Goal: Find specific page/section: Find specific page/section

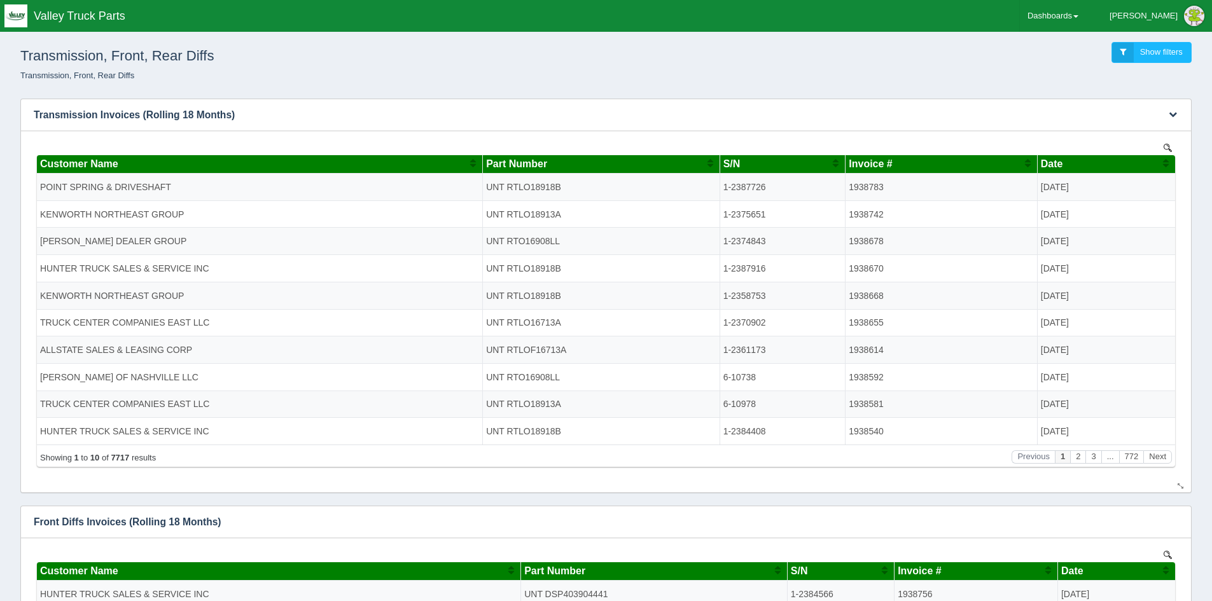
click at [547, 163] on span "Part Number" at bounding box center [516, 163] width 61 height 11
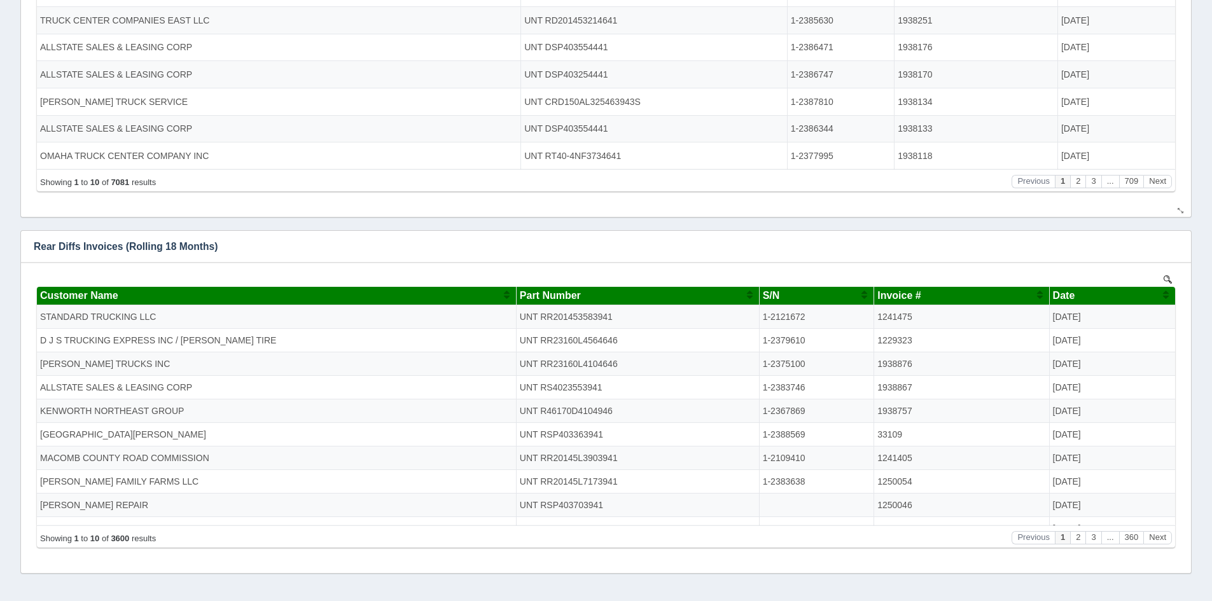
scroll to position [726, 0]
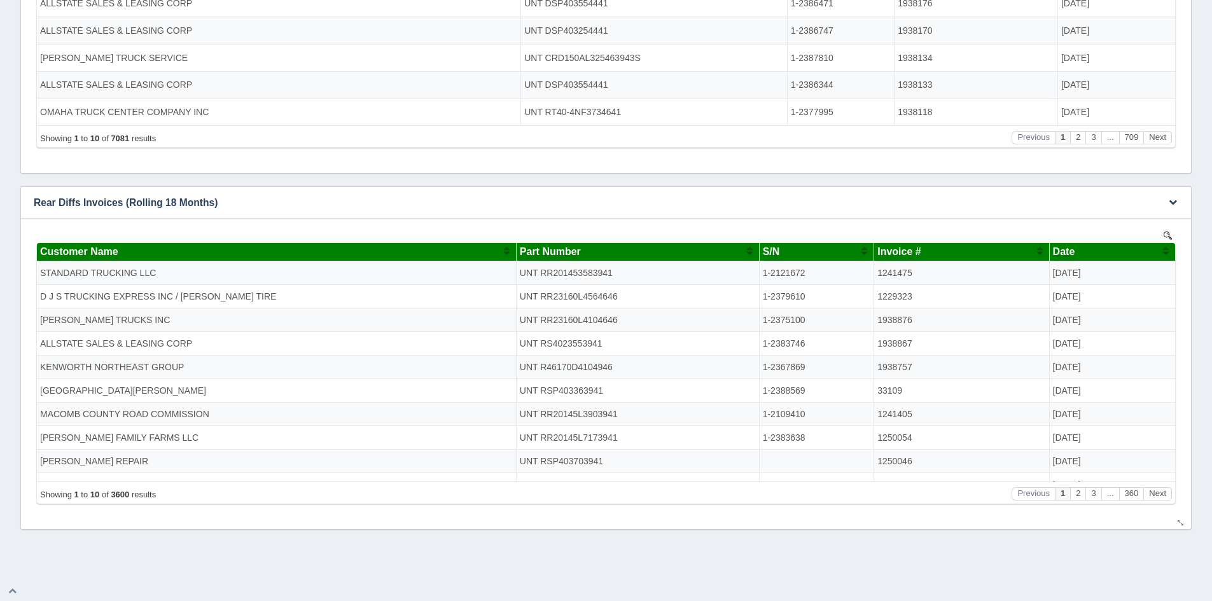
click at [581, 251] on span "Part Number" at bounding box center [550, 251] width 61 height 11
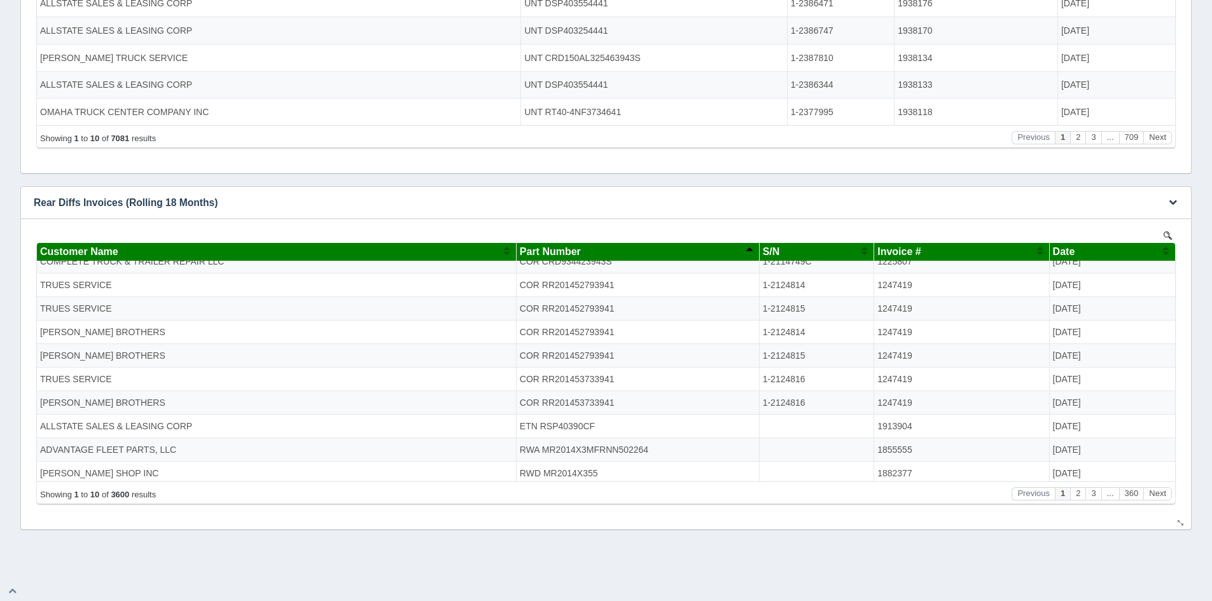
scroll to position [15, 0]
click at [1155, 499] on button "Next" at bounding box center [1157, 493] width 29 height 13
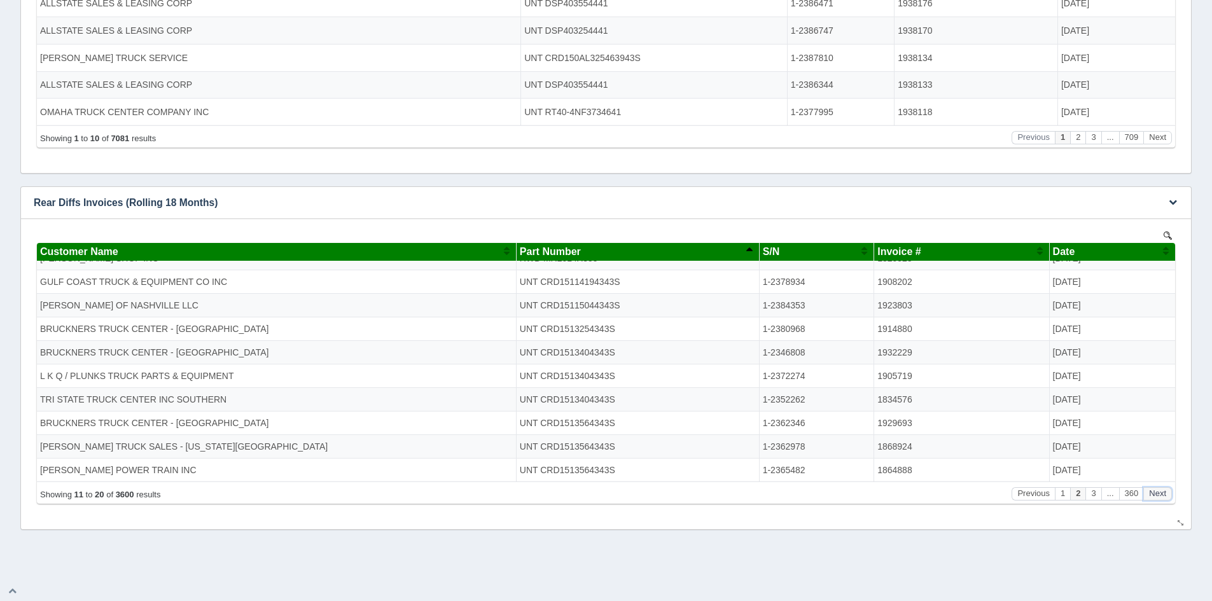
click at [1155, 499] on button "Next" at bounding box center [1157, 493] width 29 height 13
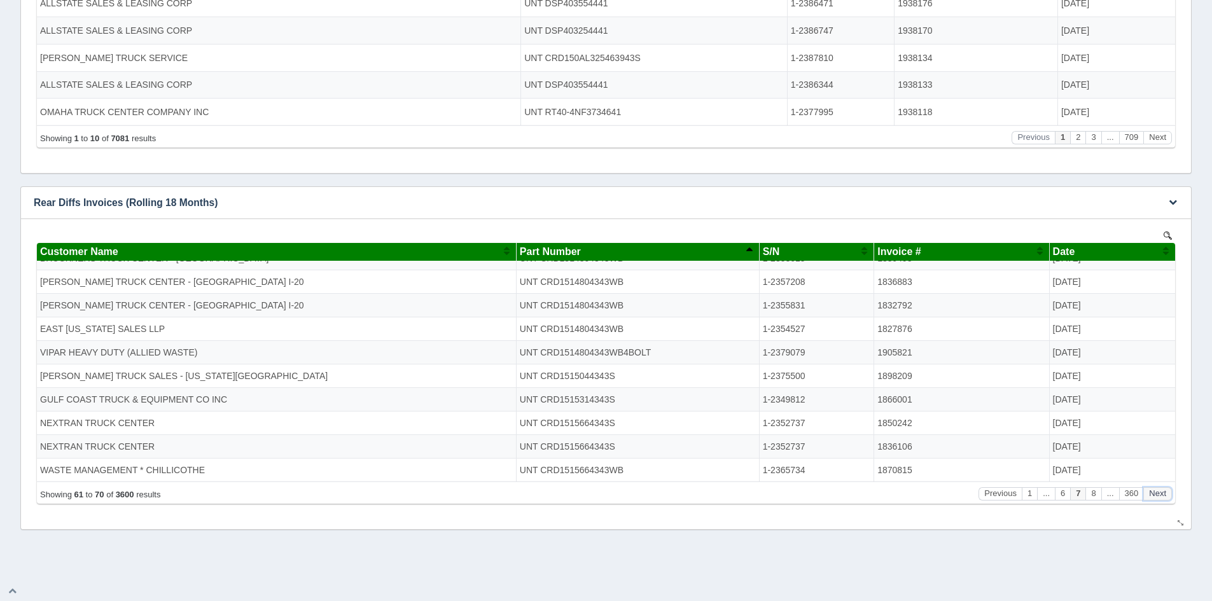
click at [1155, 499] on button "Next" at bounding box center [1157, 493] width 29 height 13
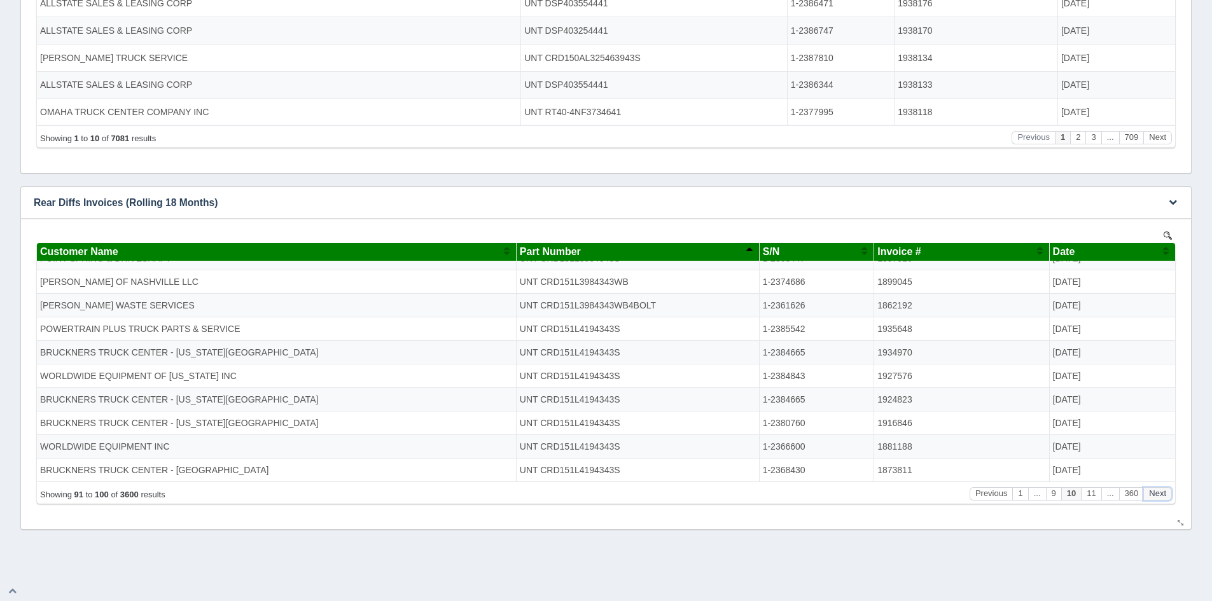
click at [1155, 499] on button "Next" at bounding box center [1157, 493] width 29 height 13
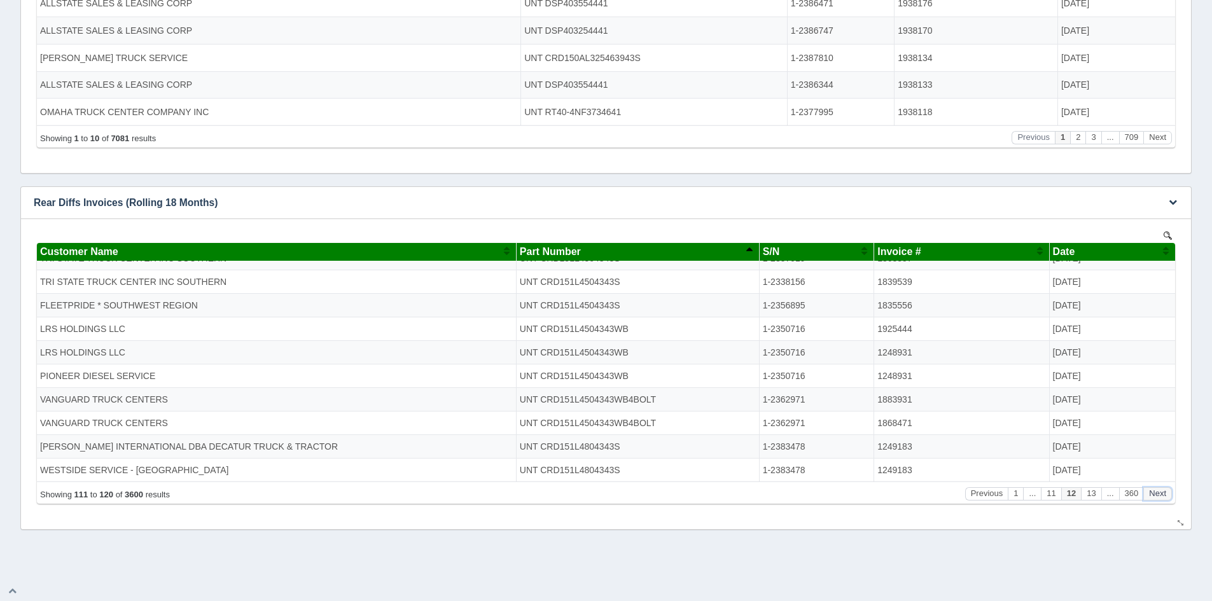
click at [1155, 499] on button "Next" at bounding box center [1157, 493] width 29 height 13
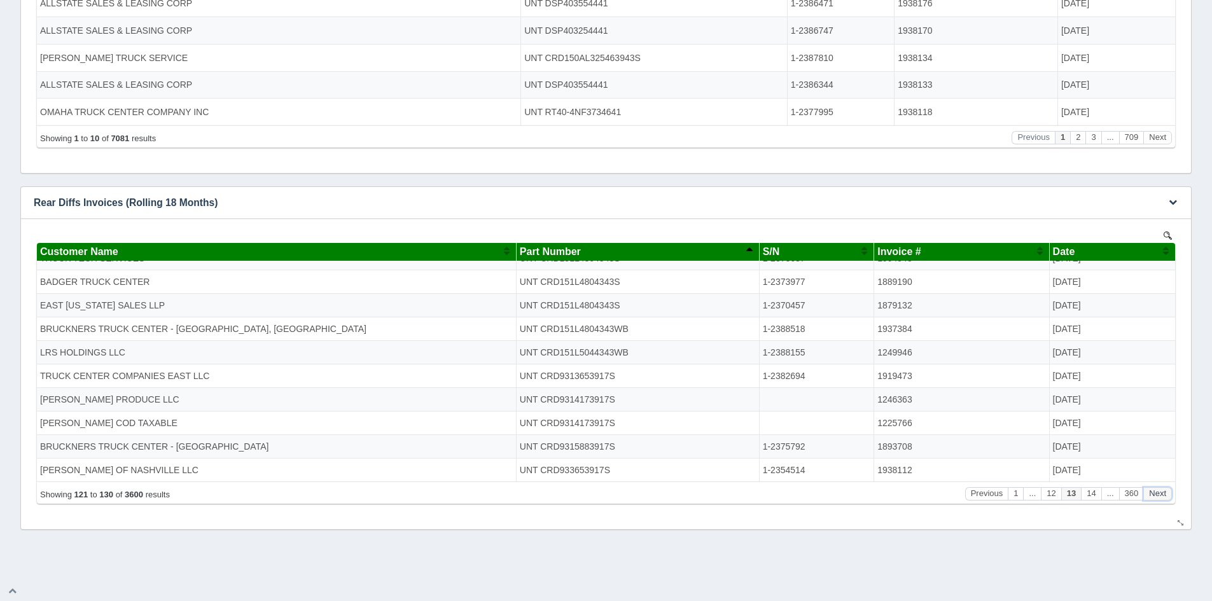
click at [1155, 499] on button "Next" at bounding box center [1157, 493] width 29 height 13
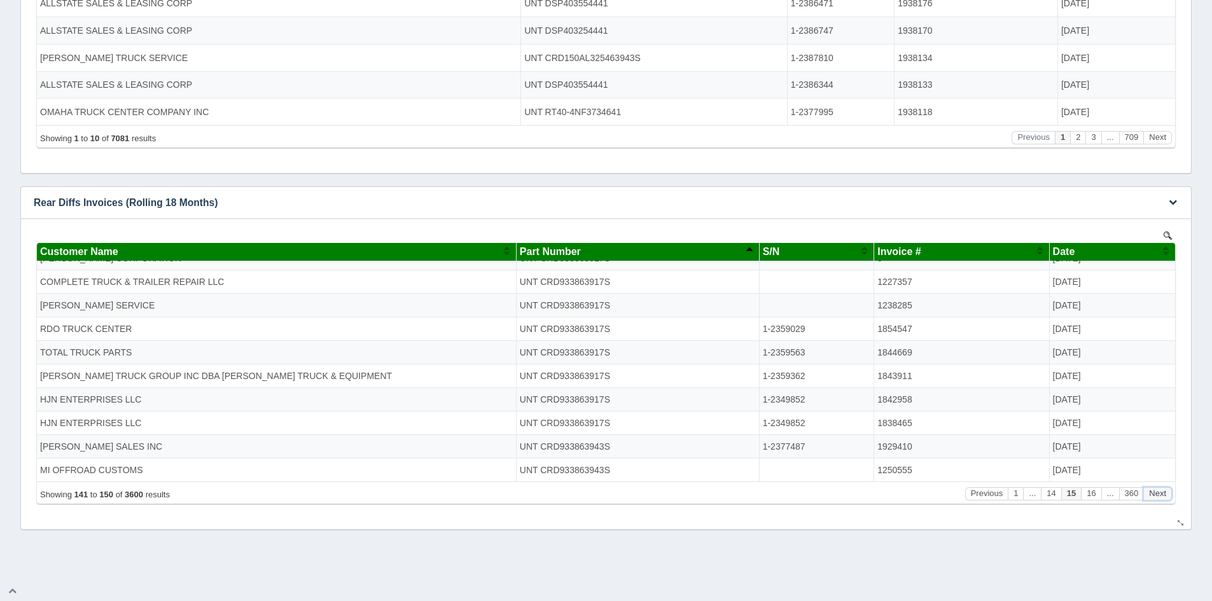
click at [1155, 499] on button "Next" at bounding box center [1157, 493] width 29 height 13
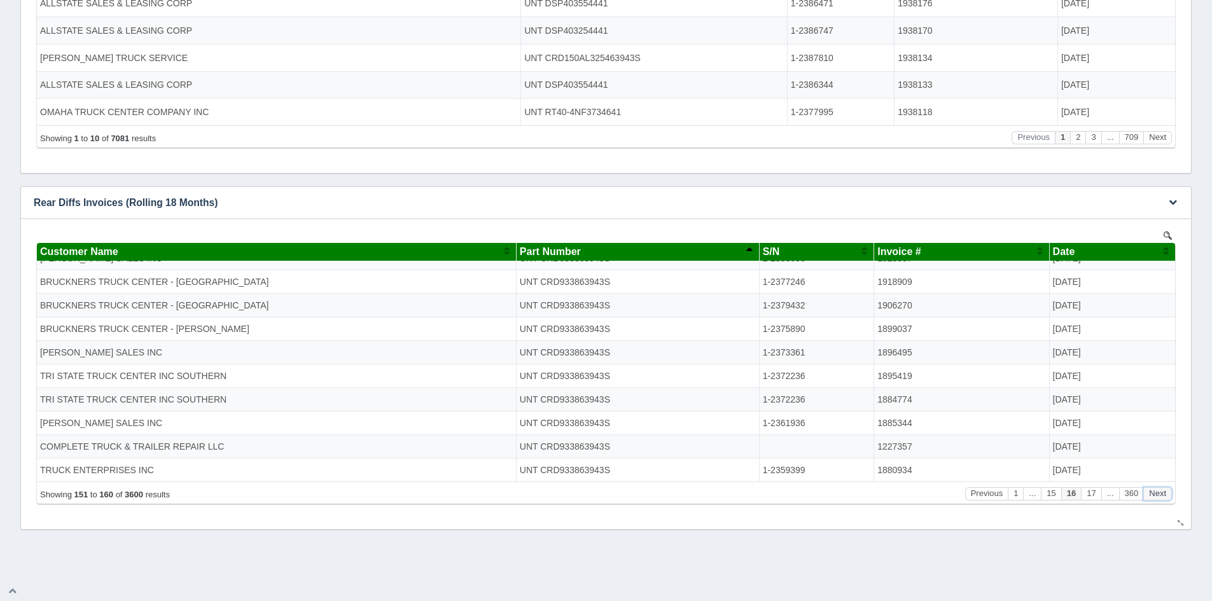
click at [1155, 499] on button "Next" at bounding box center [1157, 493] width 29 height 13
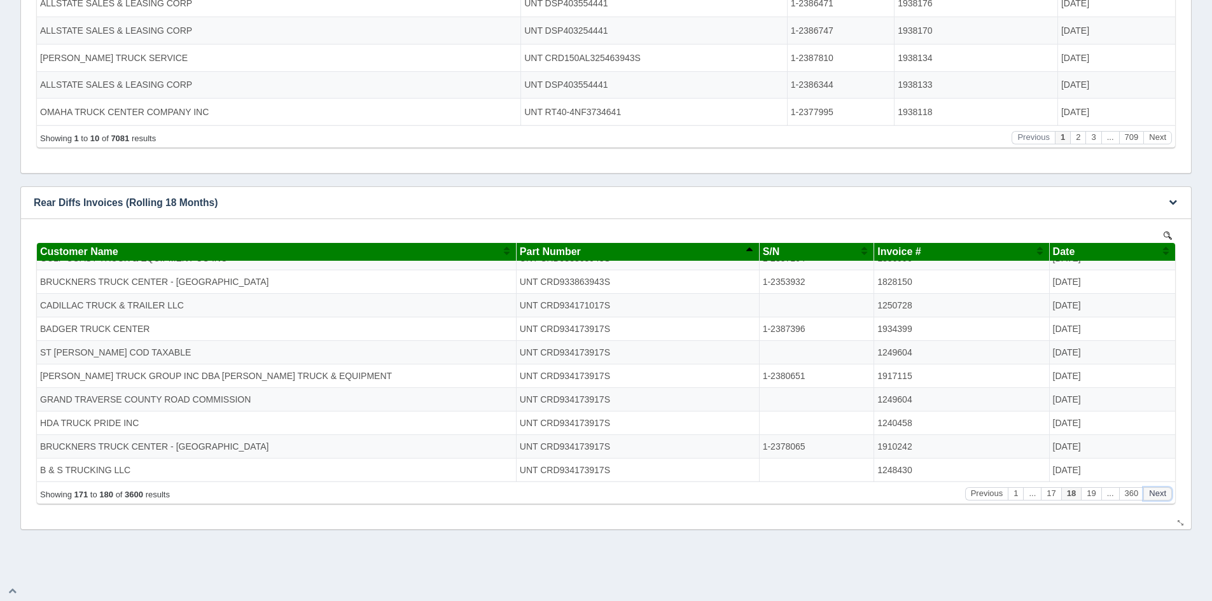
click at [1155, 499] on button "Next" at bounding box center [1157, 493] width 29 height 13
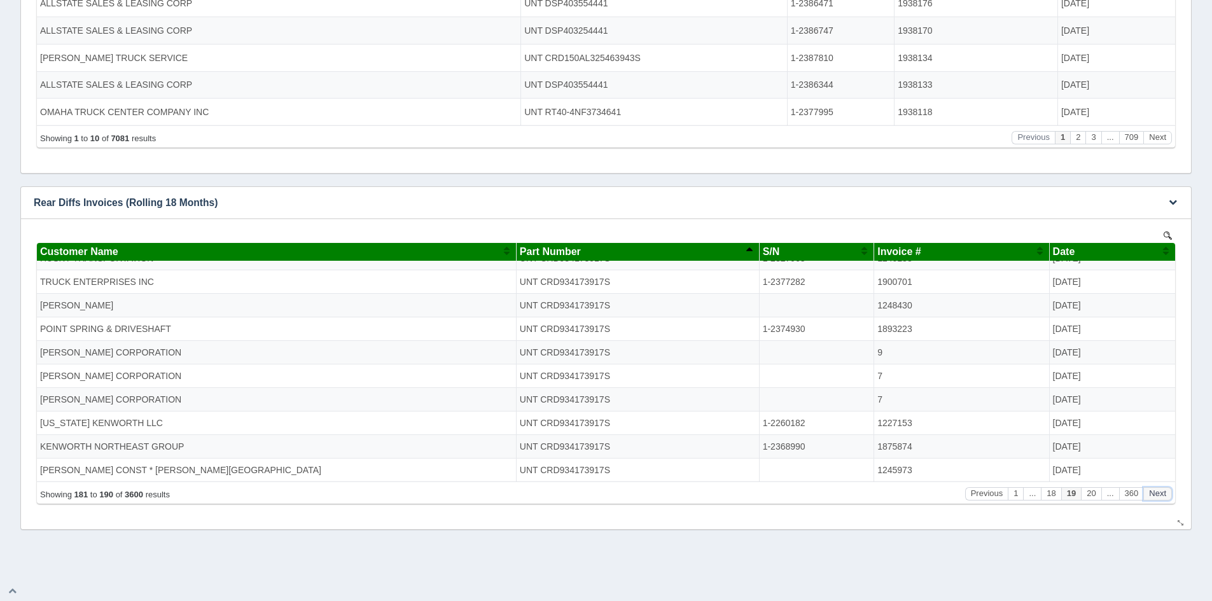
click at [1155, 499] on button "Next" at bounding box center [1157, 493] width 29 height 13
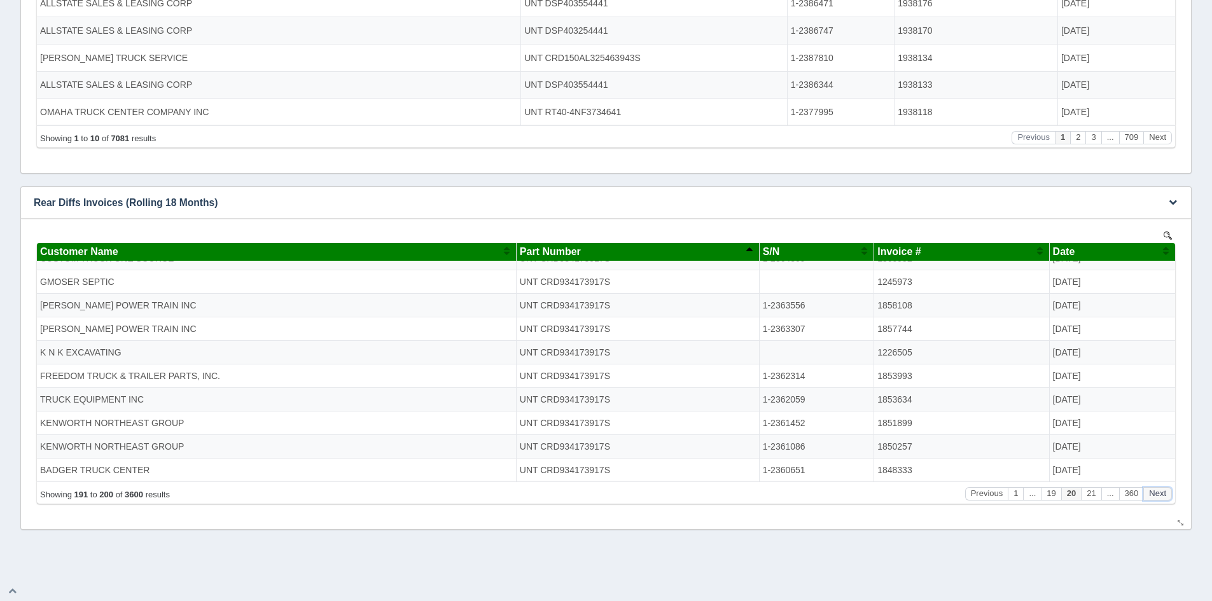
click at [1155, 499] on button "Next" at bounding box center [1157, 493] width 29 height 13
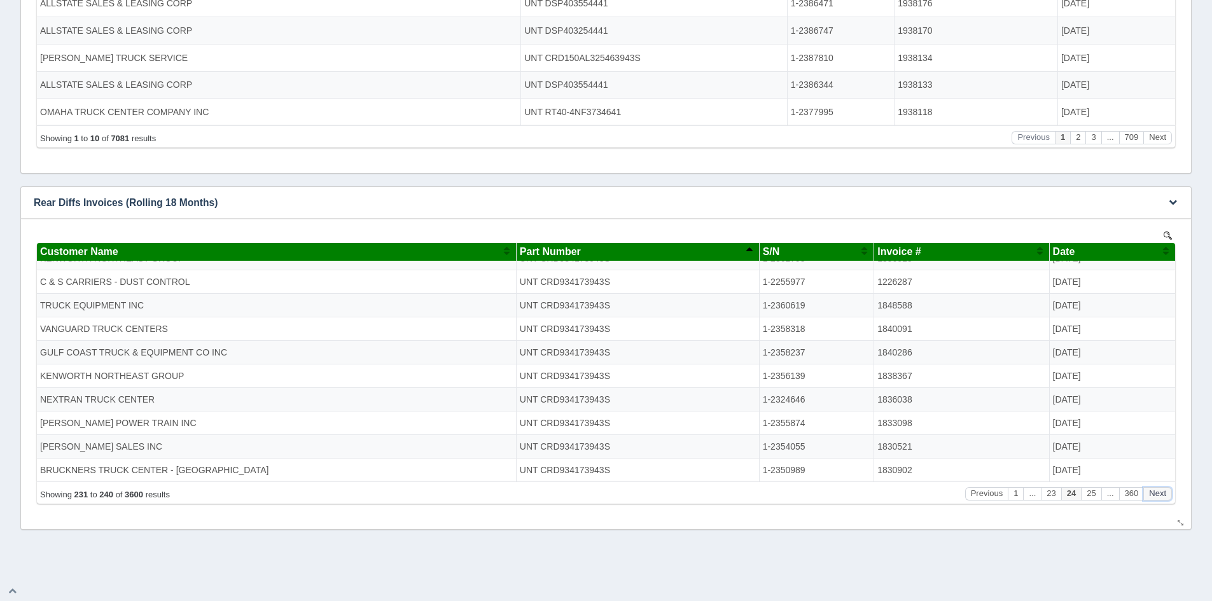
click at [1155, 499] on button "Next" at bounding box center [1157, 493] width 29 height 13
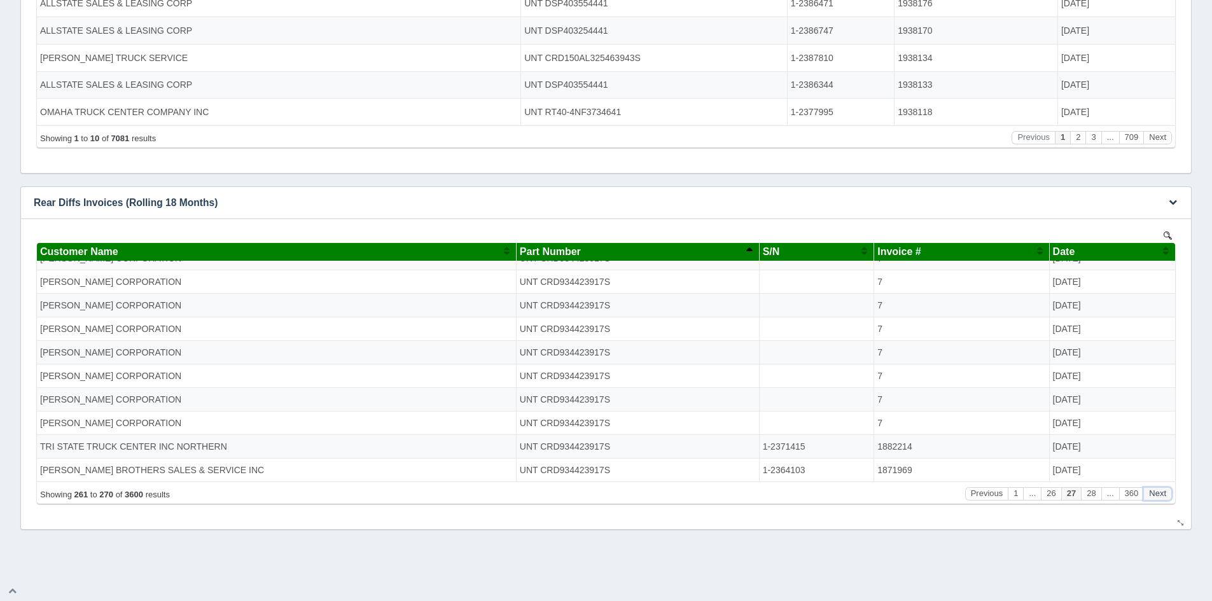
click at [1155, 499] on button "Next" at bounding box center [1157, 493] width 29 height 13
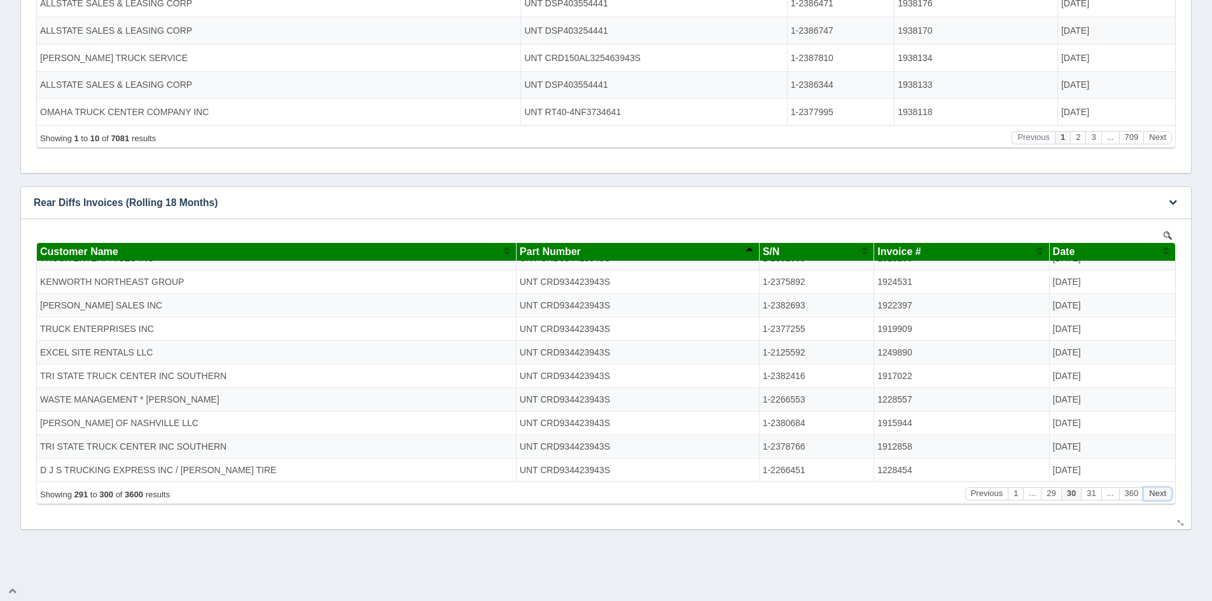
click at [1155, 499] on button "Next" at bounding box center [1157, 493] width 29 height 13
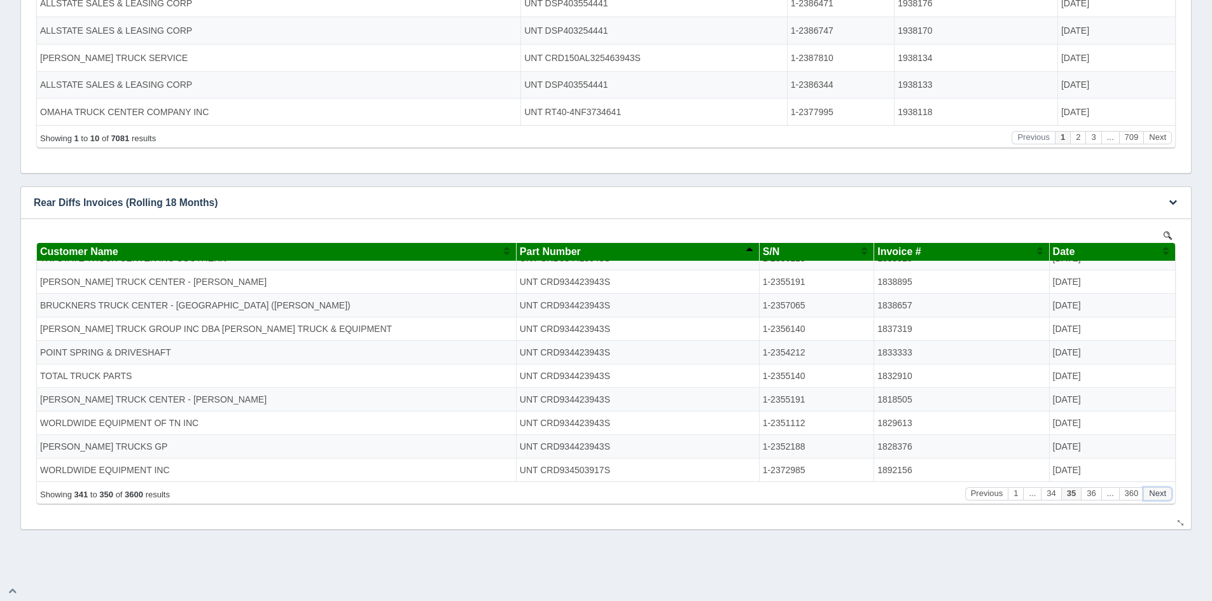
click at [1155, 499] on button "Next" at bounding box center [1157, 493] width 29 height 13
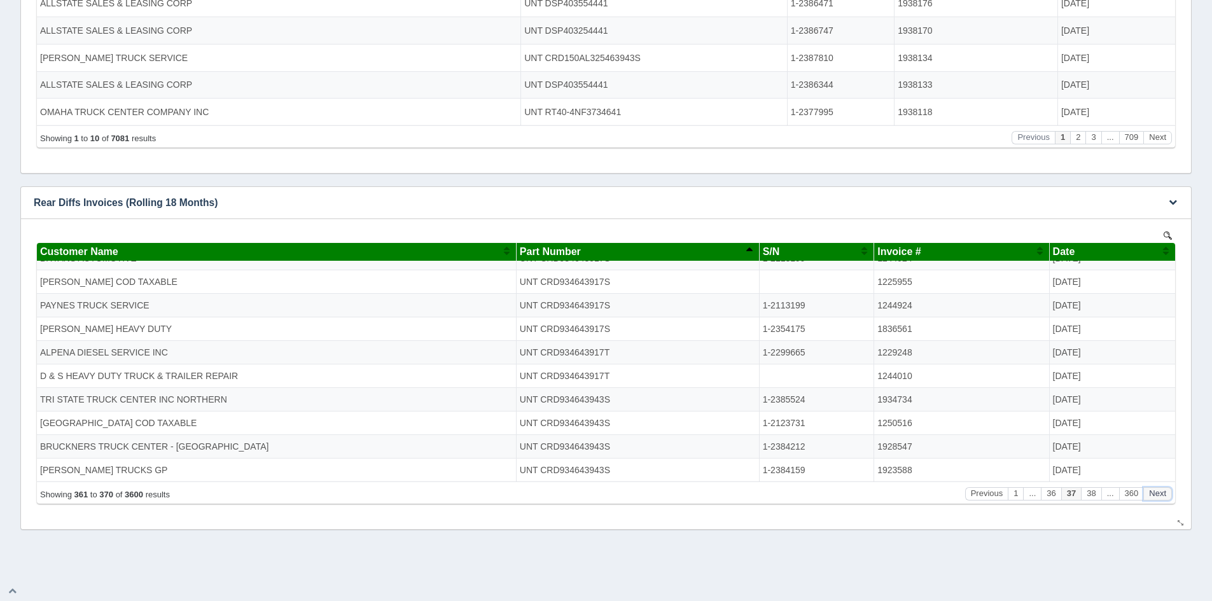
click at [1155, 499] on button "Next" at bounding box center [1157, 493] width 29 height 13
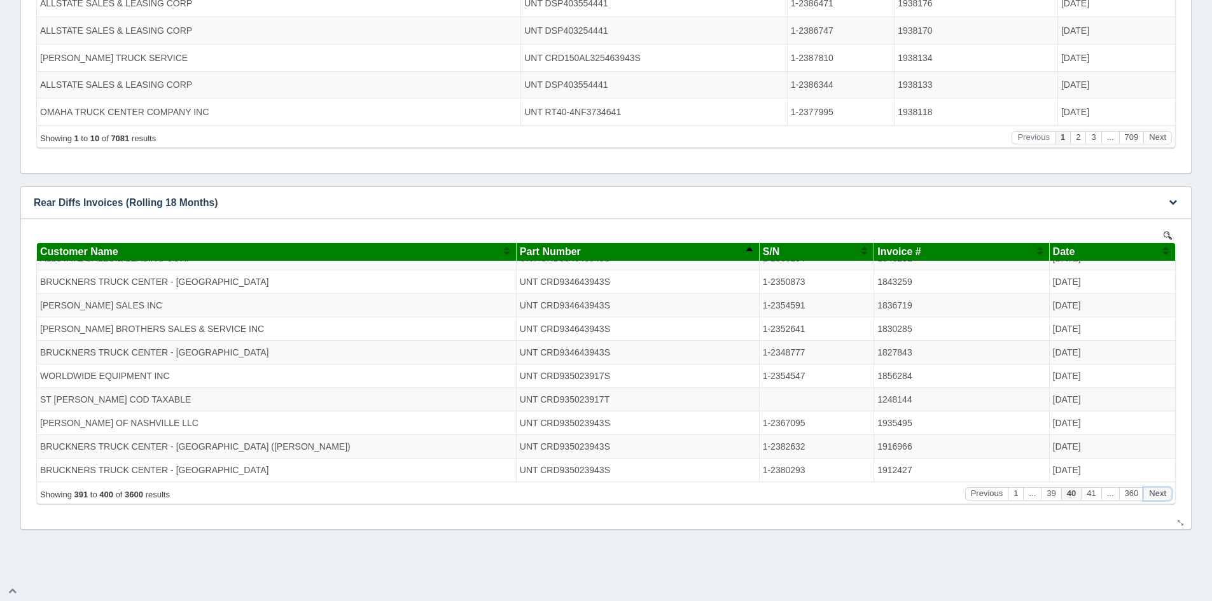
click at [1155, 499] on button "Next" at bounding box center [1157, 493] width 29 height 13
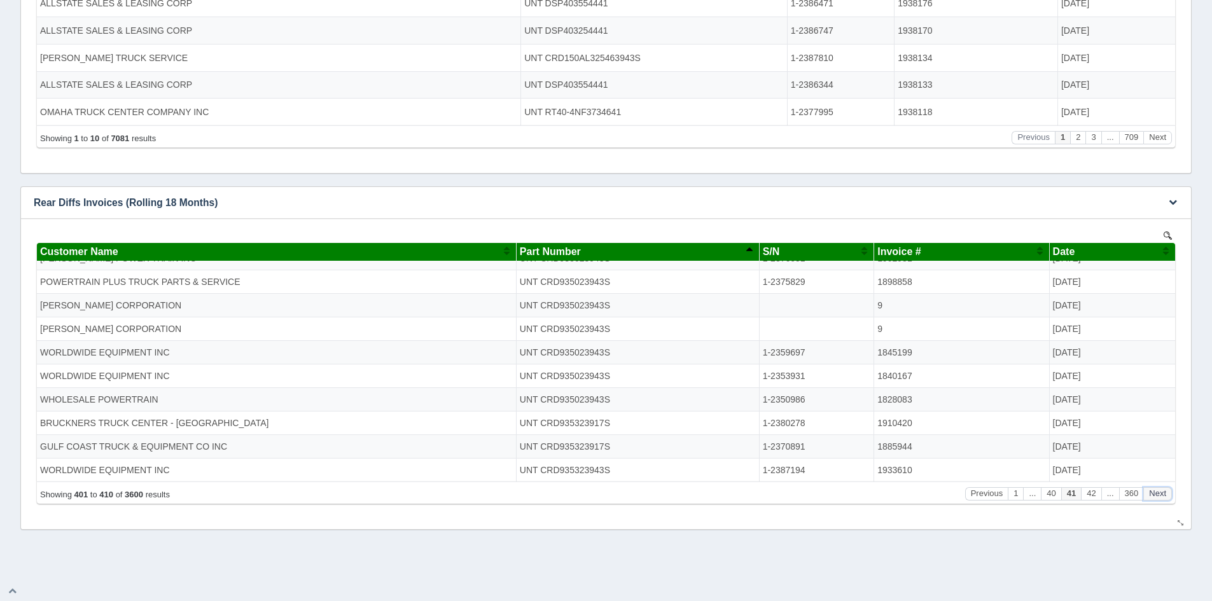
click at [1155, 499] on button "Next" at bounding box center [1157, 493] width 29 height 13
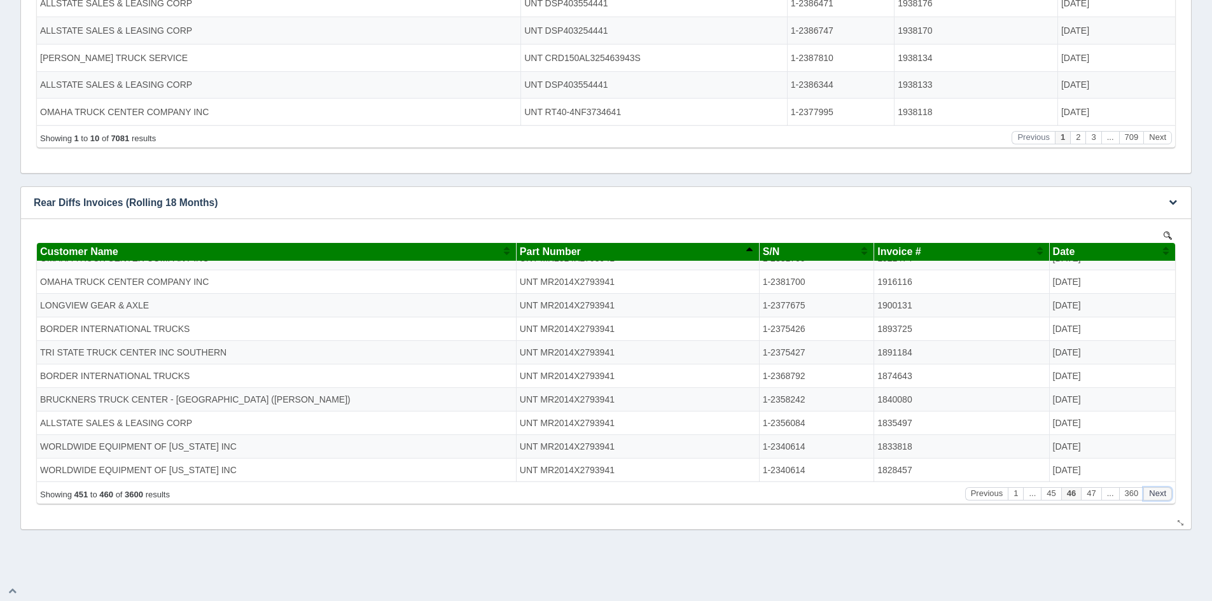
click at [1155, 499] on button "Next" at bounding box center [1157, 493] width 29 height 13
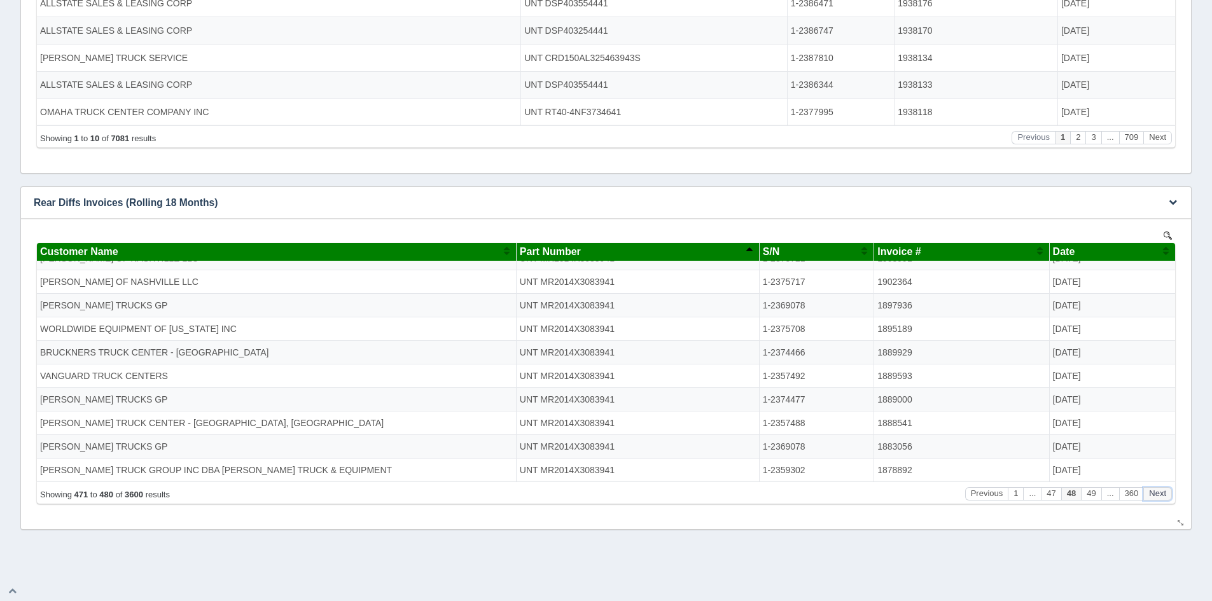
click at [1155, 499] on button "Next" at bounding box center [1157, 493] width 29 height 13
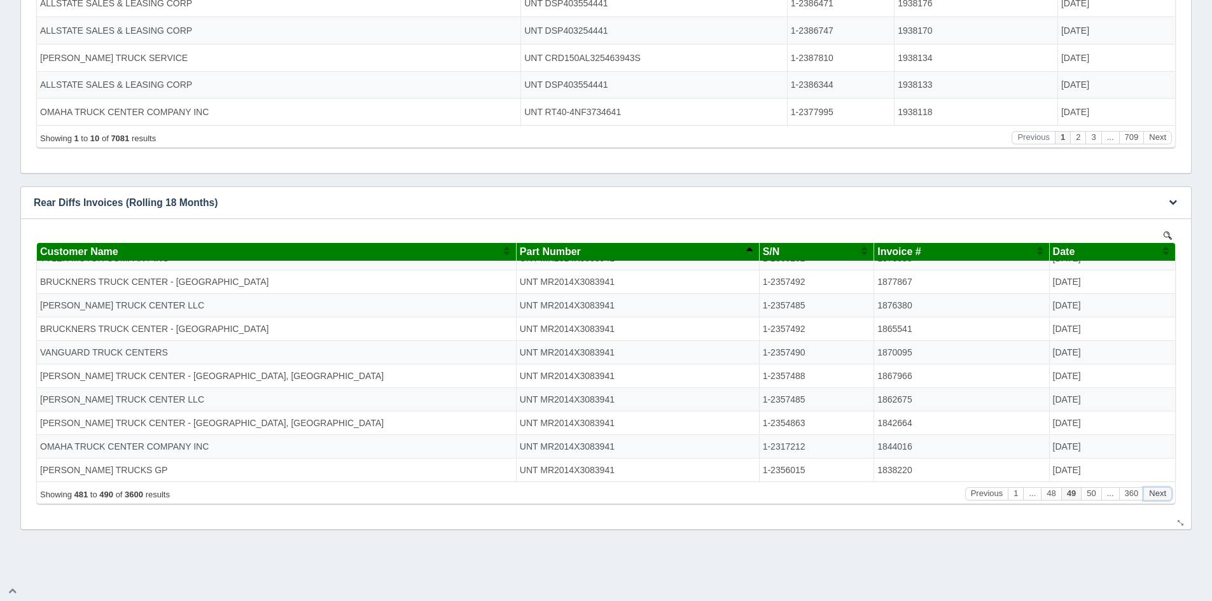
click at [1155, 499] on button "Next" at bounding box center [1157, 493] width 29 height 13
